Goal: Transaction & Acquisition: Purchase product/service

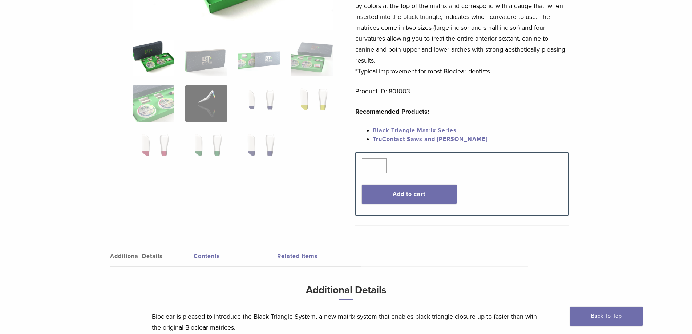
scroll to position [182, 0]
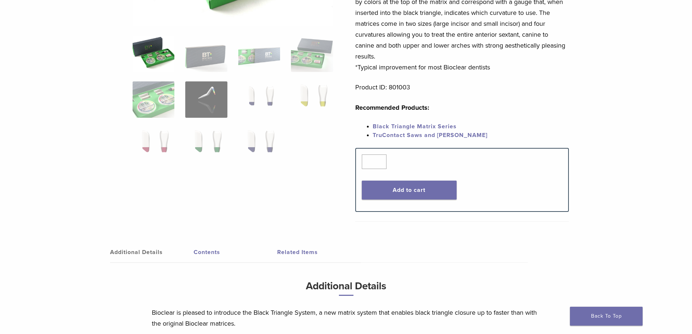
click at [397, 128] on link "Black Triangle Matrix Series" at bounding box center [415, 126] width 84 height 7
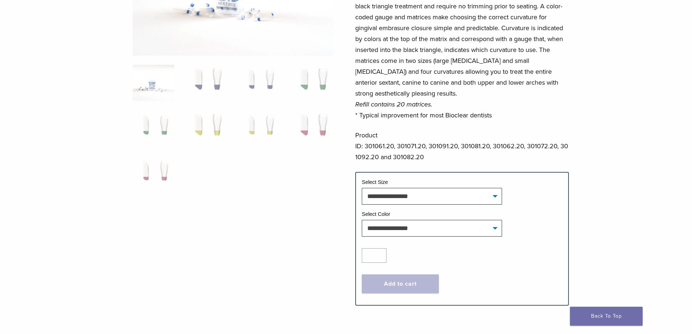
scroll to position [145, 0]
click at [387, 200] on select "**********" at bounding box center [432, 195] width 140 height 17
click at [389, 196] on select "**********" at bounding box center [432, 195] width 140 height 17
click at [213, 84] on img at bounding box center [206, 82] width 42 height 36
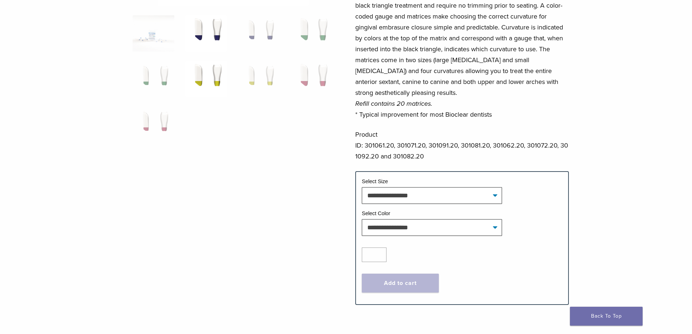
click at [209, 71] on img at bounding box center [206, 79] width 42 height 36
click at [254, 77] on img at bounding box center [259, 79] width 42 height 36
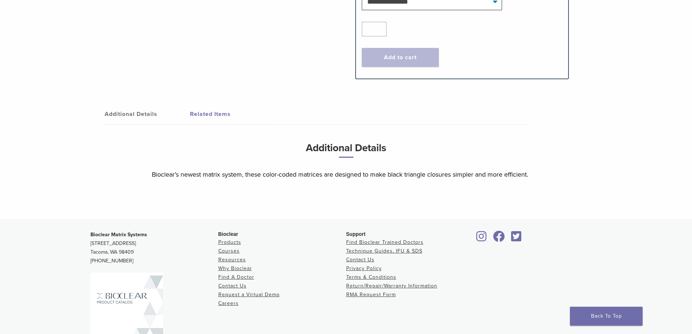
scroll to position [429, 0]
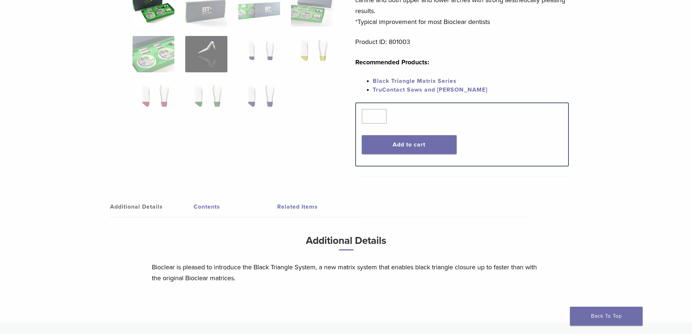
scroll to position [291, 0]
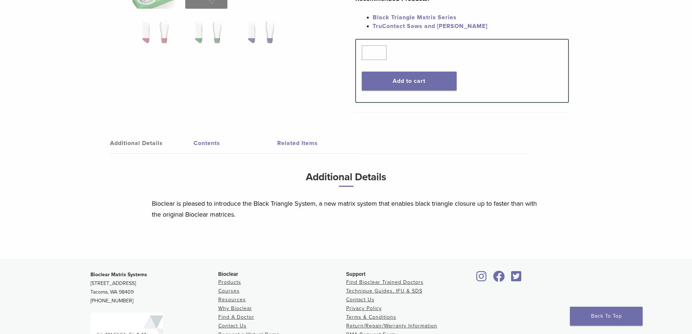
click at [199, 138] on link "Contents" at bounding box center [236, 143] width 84 height 20
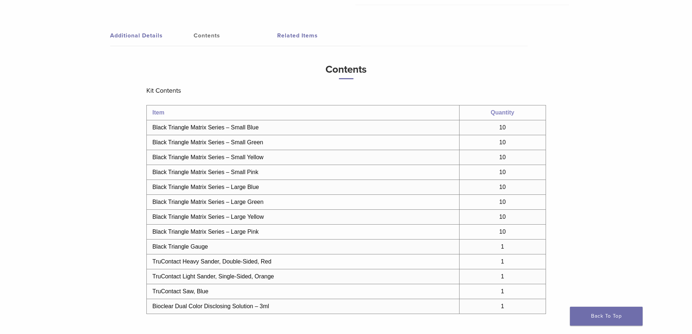
scroll to position [400, 0]
